Goal: Task Accomplishment & Management: Manage account settings

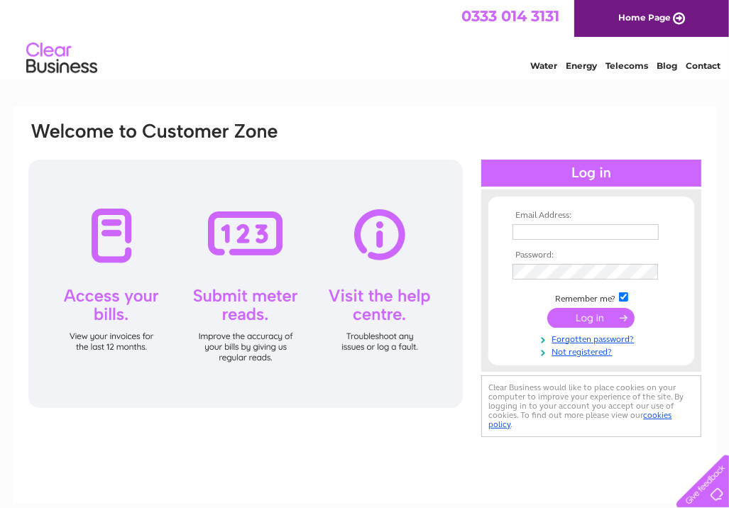
type input "admin@coldinghamloch.co.uk"
click at [591, 316] on input "submit" at bounding box center [591, 318] width 87 height 20
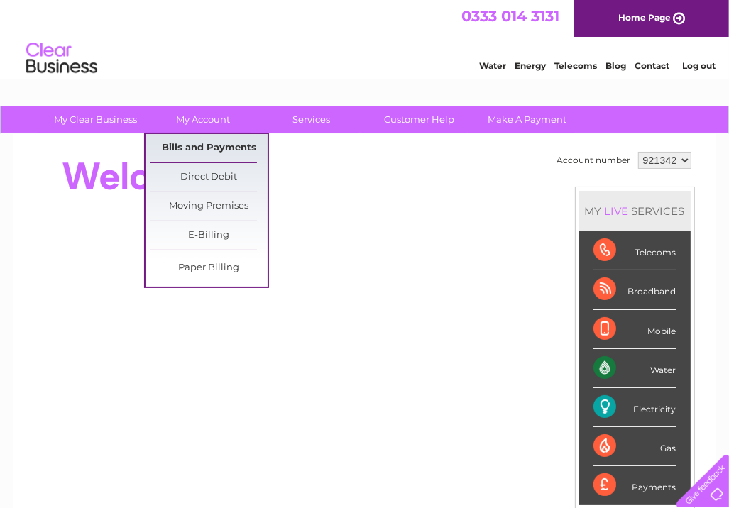
click at [208, 141] on link "Bills and Payments" at bounding box center [209, 148] width 117 height 28
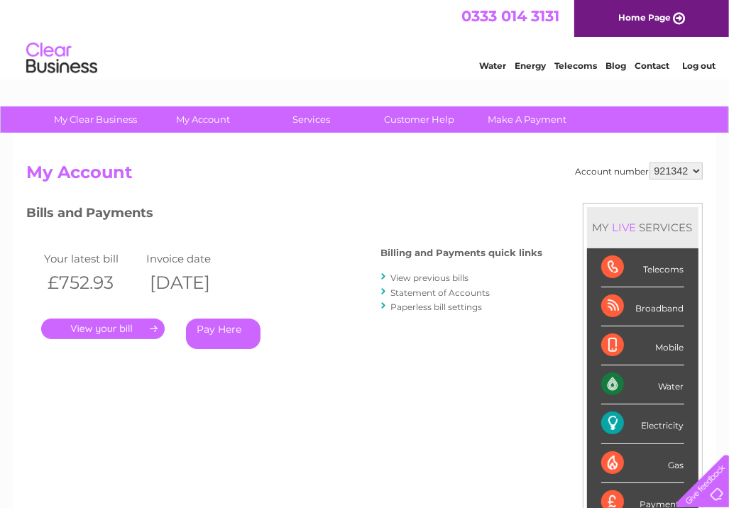
click at [124, 330] on link "." at bounding box center [103, 329] width 124 height 21
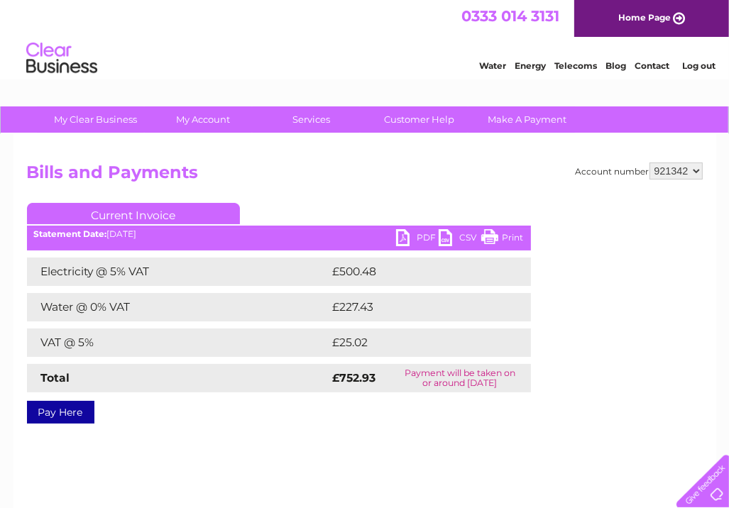
click at [422, 236] on link "PDF" at bounding box center [417, 239] width 43 height 21
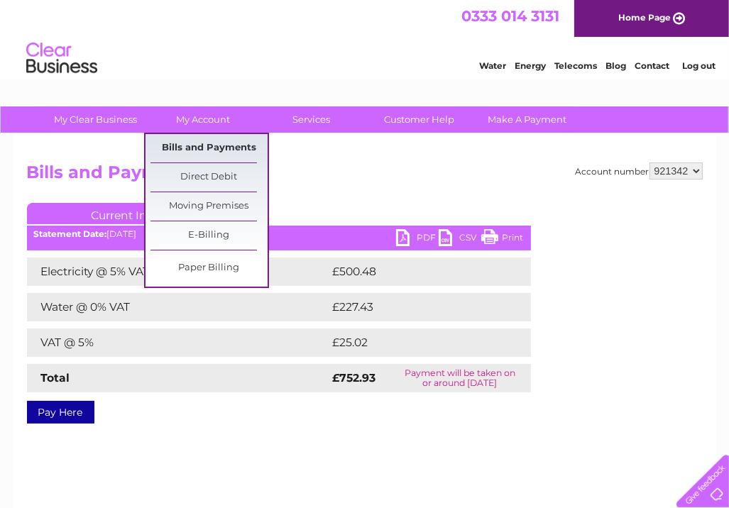
click at [192, 149] on link "Bills and Payments" at bounding box center [209, 148] width 117 height 28
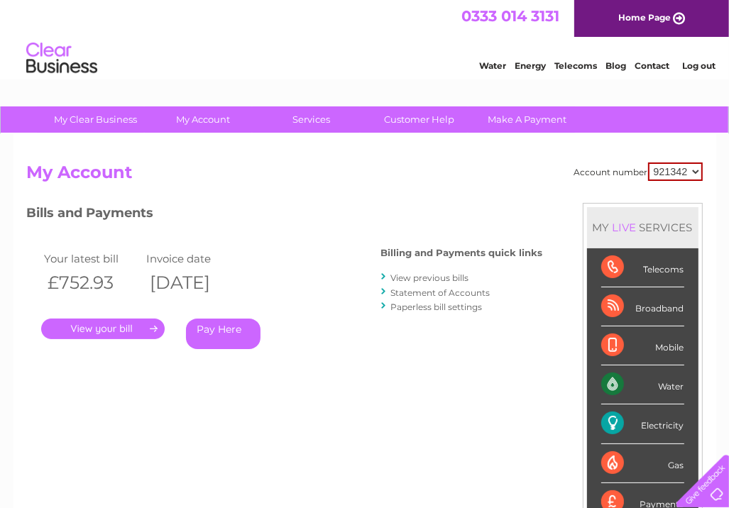
click at [418, 275] on link "View previous bills" at bounding box center [430, 278] width 78 height 11
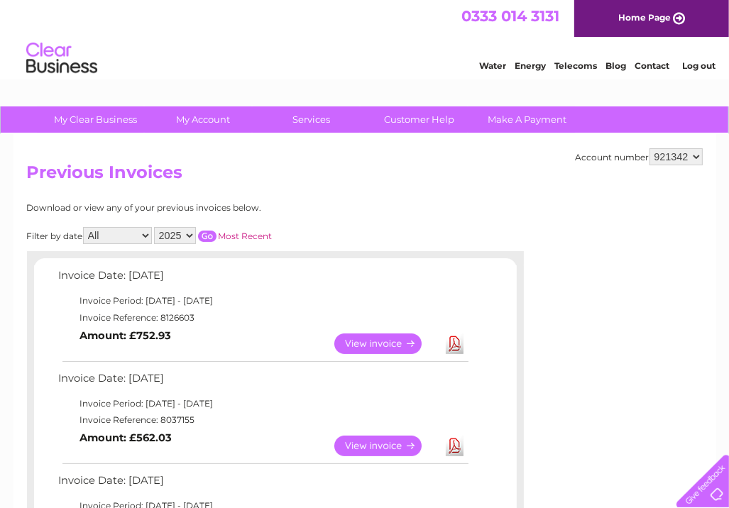
click at [374, 450] on link "View" at bounding box center [386, 446] width 104 height 21
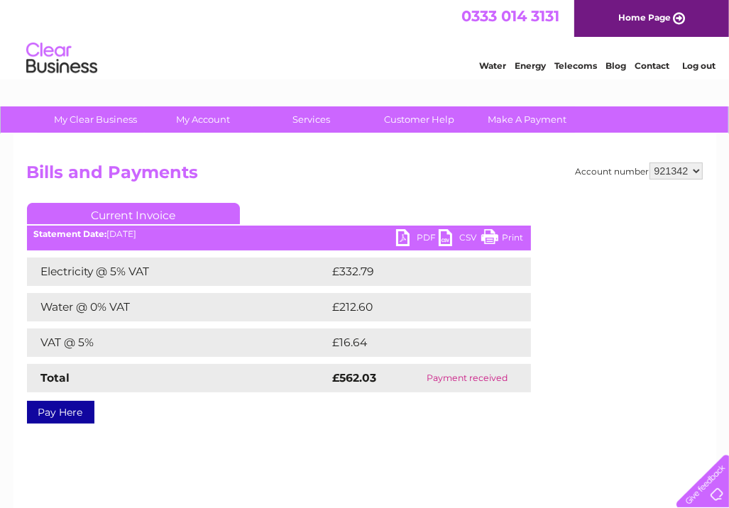
click at [419, 235] on link "PDF" at bounding box center [417, 239] width 43 height 21
